Goal: Task Accomplishment & Management: Use online tool/utility

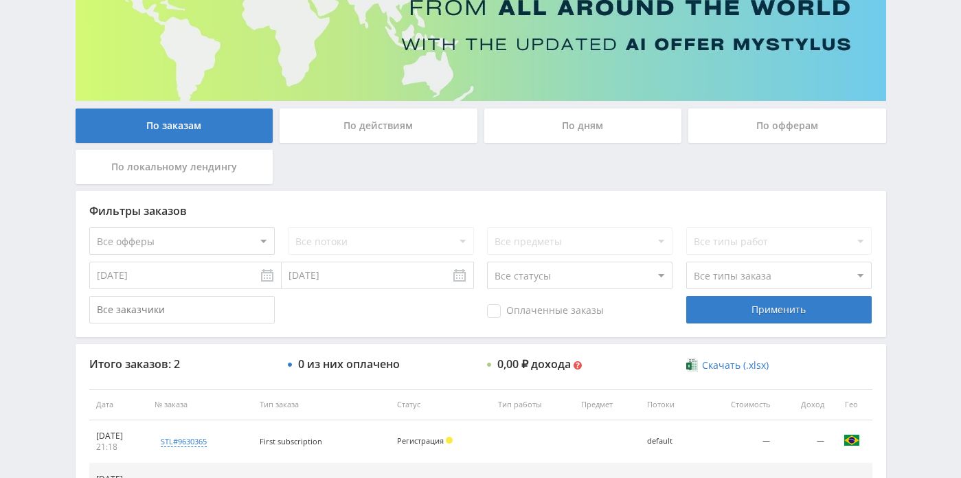
scroll to position [169, 0]
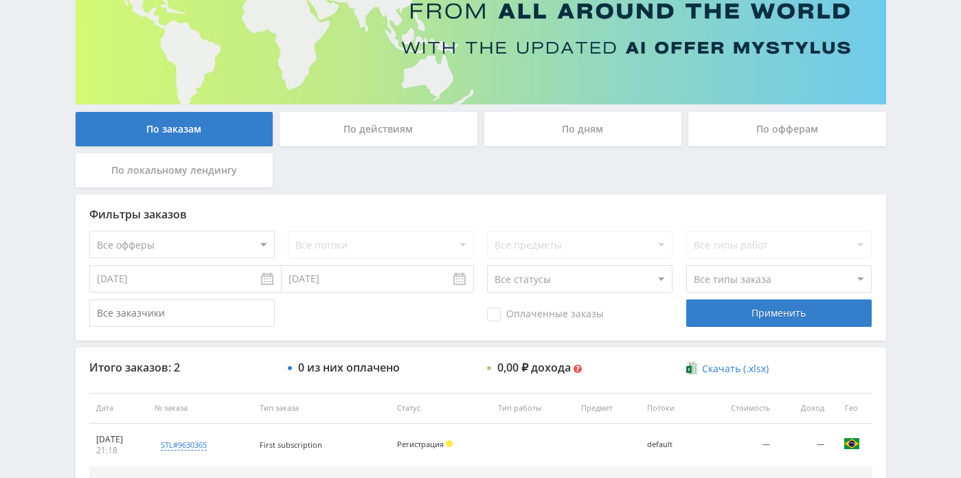
click at [560, 125] on div "По дням" at bounding box center [583, 129] width 198 height 34
click at [0, 0] on input "По дням" at bounding box center [0, 0] width 0 height 0
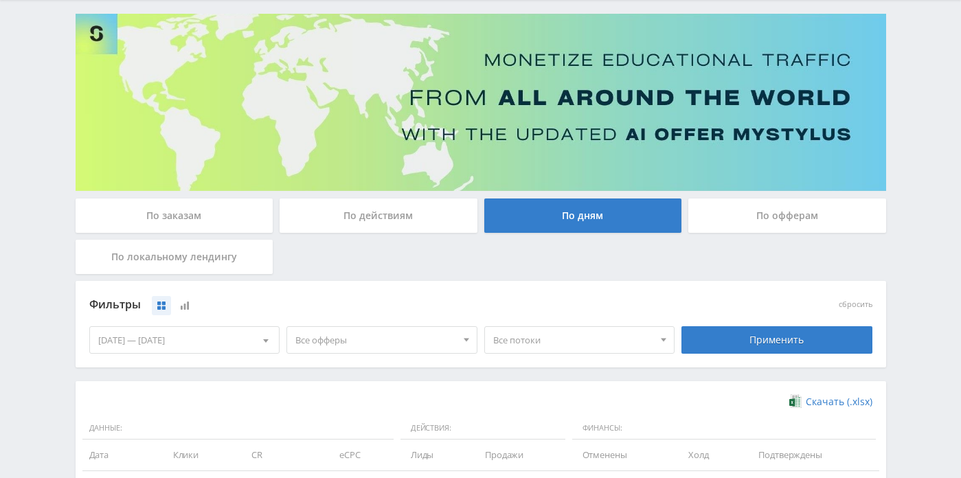
scroll to position [129, 0]
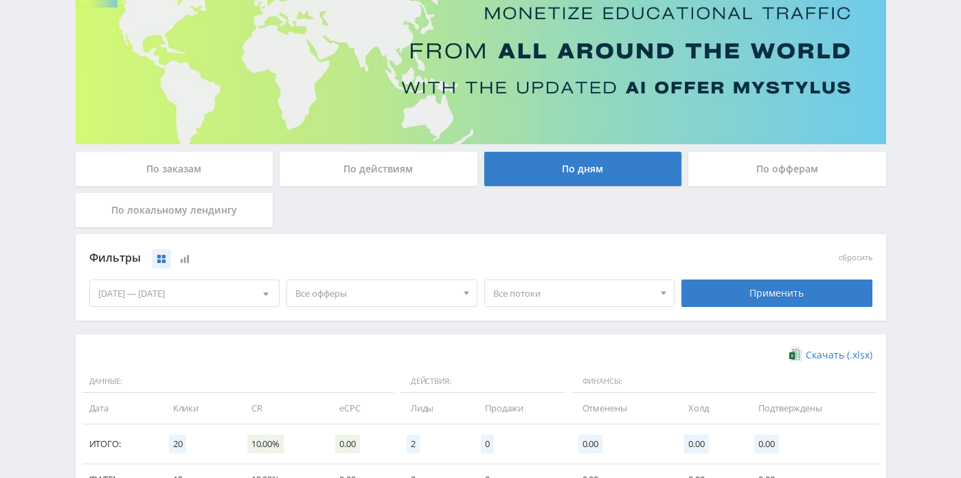
click at [264, 301] on div at bounding box center [266, 293] width 26 height 26
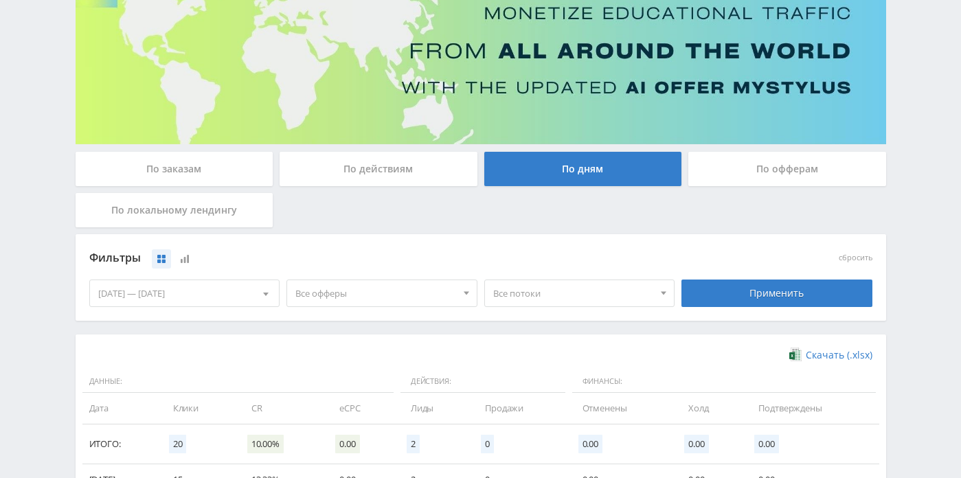
click at [234, 166] on div "По заказам" at bounding box center [175, 169] width 198 height 34
click at [0, 0] on input "По заказам" at bounding box center [0, 0] width 0 height 0
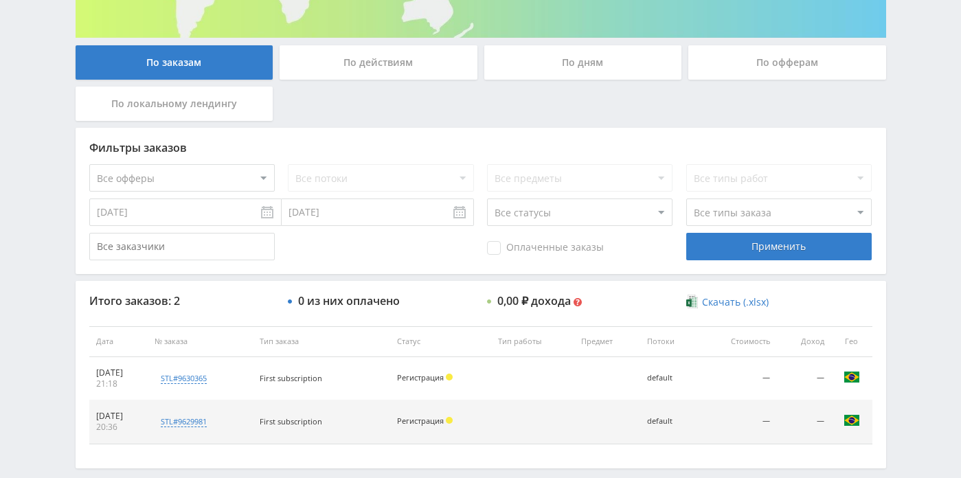
scroll to position [240, 0]
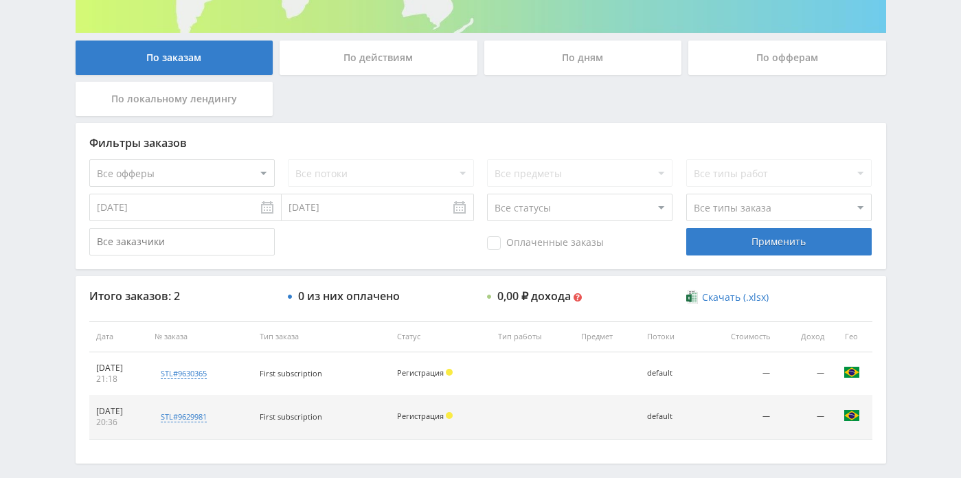
click at [401, 220] on input "[DATE]" at bounding box center [378, 207] width 192 height 27
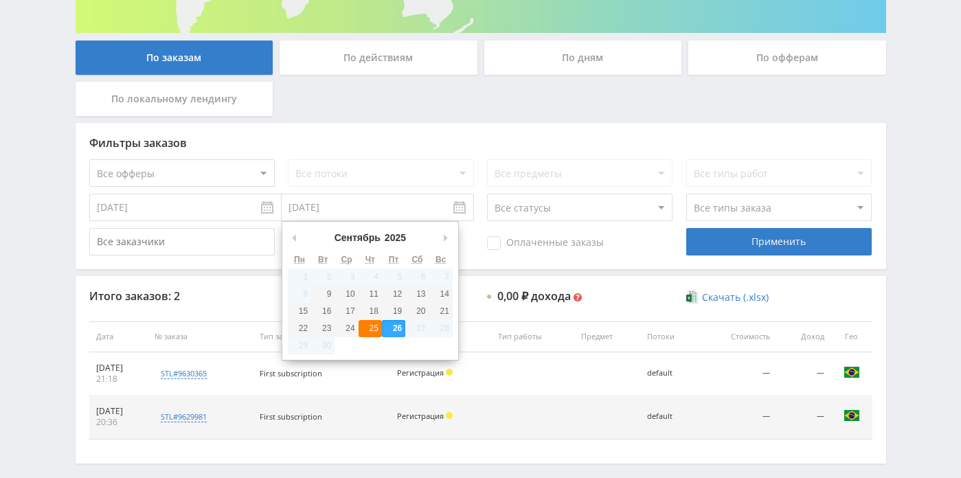
type input "[DATE]"
click at [393, 214] on input "[DATE]" at bounding box center [378, 207] width 192 height 27
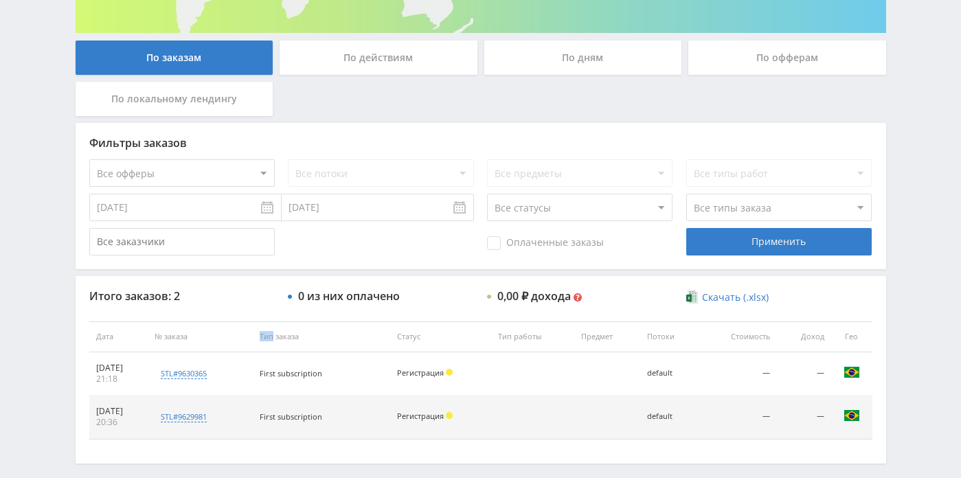
click at [377, 330] on th "Тип заказа" at bounding box center [321, 336] width 137 height 31
click at [255, 205] on input "[DATE]" at bounding box center [185, 207] width 192 height 27
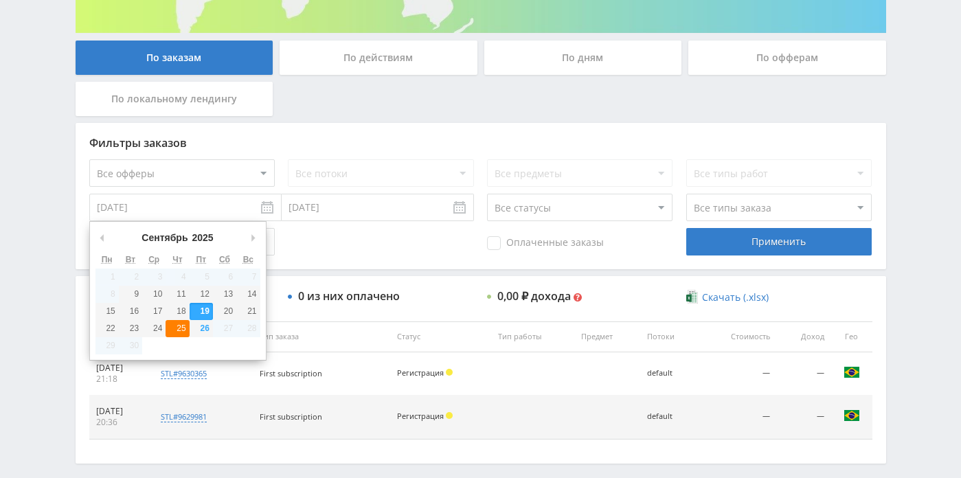
type input "[DATE]"
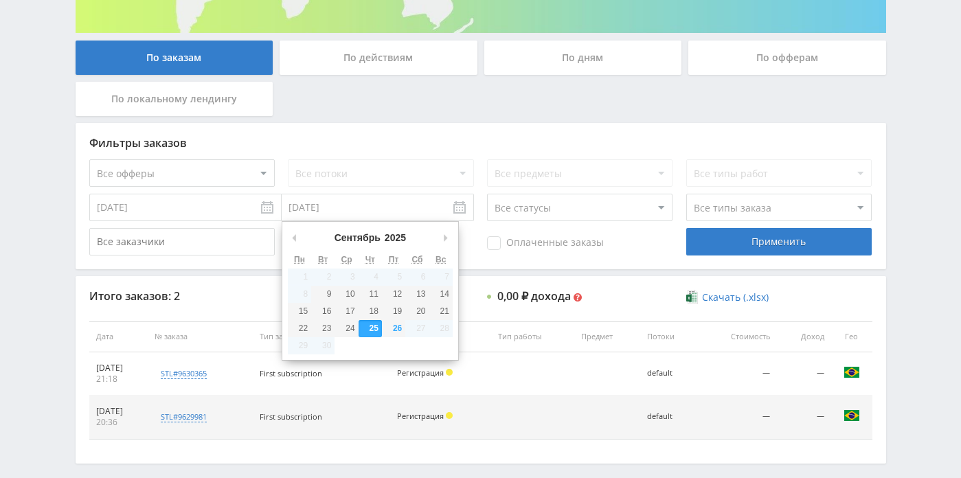
click at [352, 212] on input "[DATE]" at bounding box center [378, 207] width 192 height 27
type input "[DATE]"
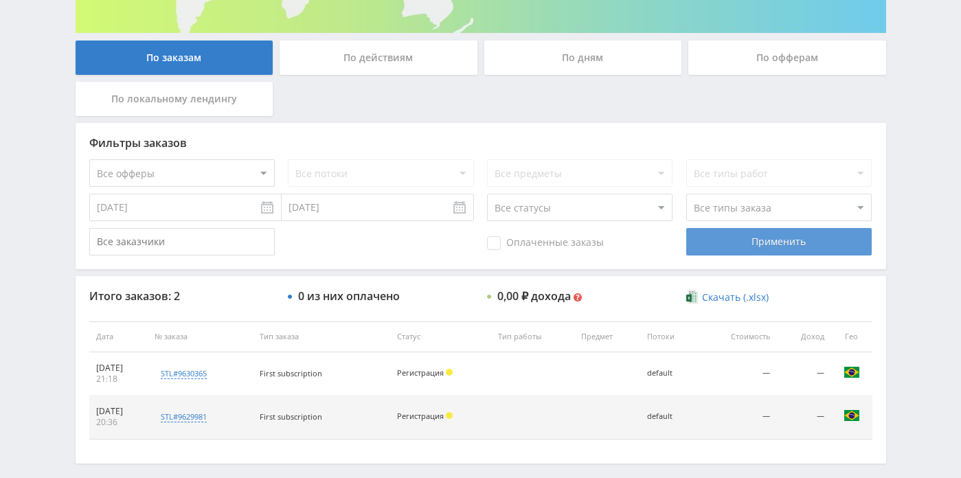
click at [711, 240] on div "Применить" at bounding box center [778, 241] width 185 height 27
